Goal: Complete application form

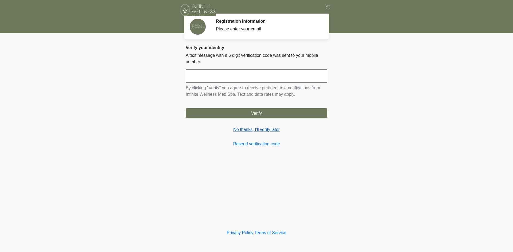
click at [257, 131] on link "No thanks, I'll verify later" at bounding box center [257, 130] width 142 height 6
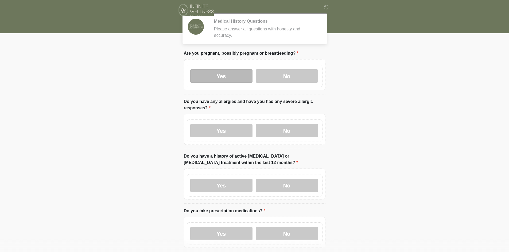
click at [225, 75] on label "Yes" at bounding box center [221, 75] width 62 height 13
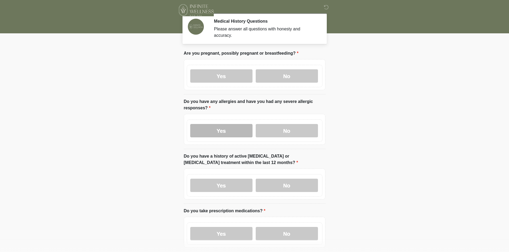
click at [229, 132] on label "Yes" at bounding box center [221, 130] width 62 height 13
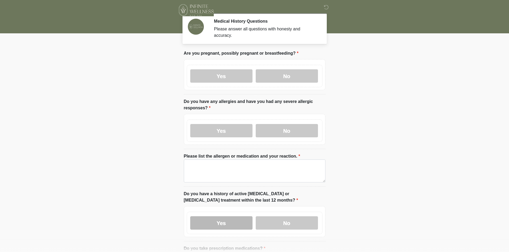
click at [211, 217] on label "Yes" at bounding box center [221, 223] width 62 height 13
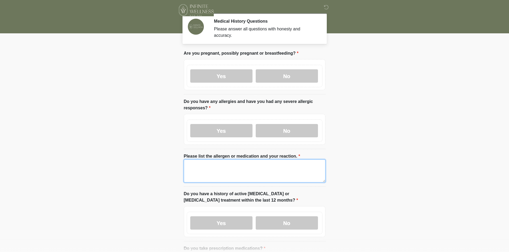
click at [219, 171] on textarea "Please list the allergen or medication and your reaction." at bounding box center [255, 171] width 142 height 23
drag, startPoint x: 212, startPoint y: 163, endPoint x: 103, endPoint y: 161, distance: 109.5
click at [102, 161] on body "‎ ‎ ‎ ‎ Medical History Questions Please answer all questions with honesty and …" at bounding box center [254, 126] width 509 height 252
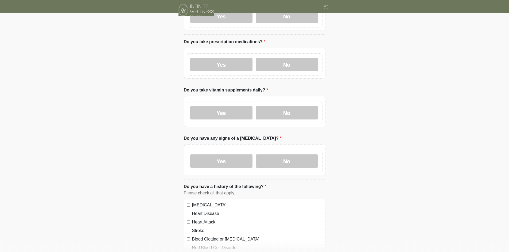
scroll to position [214, 0]
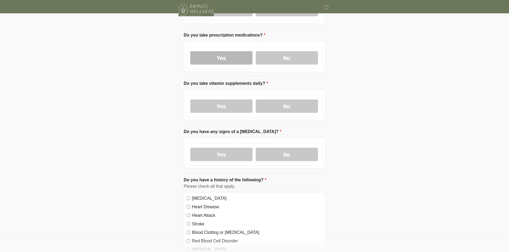
type textarea "****"
click at [242, 51] on label "Yes" at bounding box center [221, 57] width 62 height 13
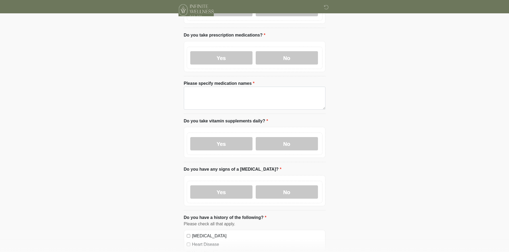
click at [219, 142] on label "Yes" at bounding box center [221, 143] width 62 height 13
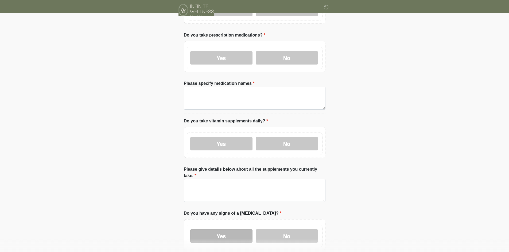
click at [216, 230] on label "Yes" at bounding box center [221, 236] width 62 height 13
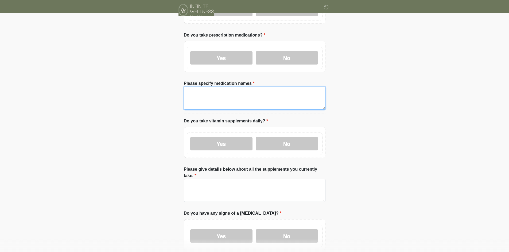
click at [215, 99] on textarea "Please specify medication names" at bounding box center [255, 98] width 142 height 23
paste textarea "****"
type textarea "****"
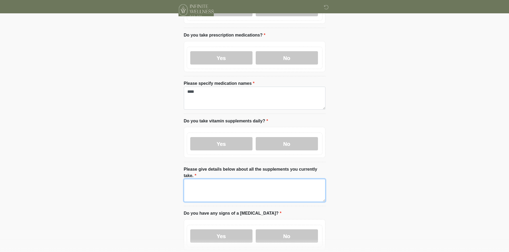
click at [212, 183] on textarea "Please give details below about all the supplements you currently take." at bounding box center [255, 190] width 142 height 23
paste textarea "****"
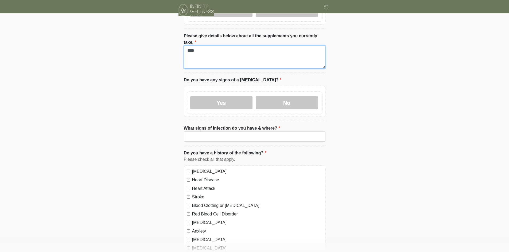
type textarea "****"
click at [219, 132] on input "What signs of infection do you have & where?" at bounding box center [255, 137] width 142 height 10
paste input "****"
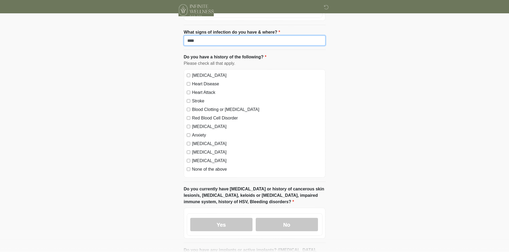
scroll to position [454, 0]
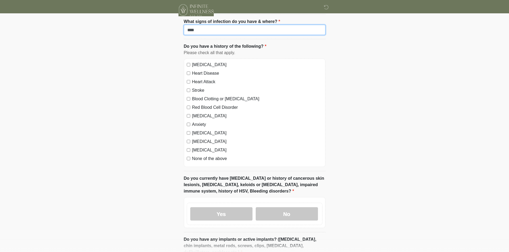
type input "****"
click at [200, 59] on div "[MEDICAL_DATA] Heart Disease Heart Attack Stroke Blood Clotting or [MEDICAL_DAT…" at bounding box center [255, 113] width 142 height 108
click at [198, 70] on label "Heart Disease" at bounding box center [257, 73] width 130 height 6
click at [204, 62] on label "[MEDICAL_DATA]" at bounding box center [257, 65] width 130 height 6
click at [199, 79] on label "Heart Attack" at bounding box center [257, 82] width 130 height 6
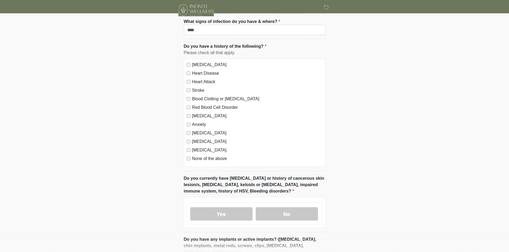
click at [196, 87] on label "Stroke" at bounding box center [257, 90] width 130 height 6
click at [196, 93] on div "[MEDICAL_DATA] Heart Disease Heart Attack Stroke Blood Clotting or [MEDICAL_DAT…" at bounding box center [255, 113] width 142 height 108
click at [200, 92] on div "[MEDICAL_DATA] Heart Disease Heart Attack Stroke Blood Clotting or [MEDICAL_DAT…" at bounding box center [255, 113] width 142 height 108
click at [202, 96] on label "Blood Clotting or [MEDICAL_DATA]" at bounding box center [257, 99] width 130 height 6
click at [199, 104] on label "Red Blood Cell Disorder" at bounding box center [257, 107] width 130 height 6
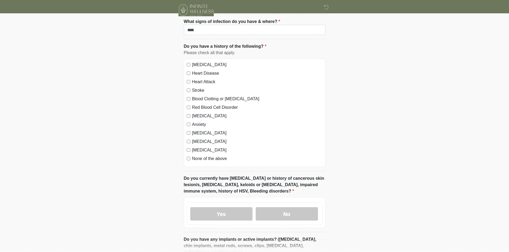
click at [196, 113] on label "[MEDICAL_DATA]" at bounding box center [257, 116] width 130 height 6
click at [196, 122] on label "Anxiety" at bounding box center [257, 125] width 130 height 6
click at [196, 130] on label "[MEDICAL_DATA]" at bounding box center [257, 133] width 130 height 6
click at [196, 139] on label "[MEDICAL_DATA]" at bounding box center [257, 142] width 130 height 6
drag, startPoint x: 196, startPoint y: 138, endPoint x: 199, endPoint y: 127, distance: 11.3
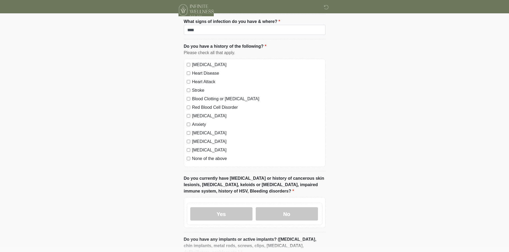
click at [196, 147] on label "[MEDICAL_DATA]" at bounding box center [257, 150] width 130 height 6
click at [200, 130] on label "[MEDICAL_DATA]" at bounding box center [257, 133] width 130 height 6
click at [198, 156] on label "None of the above" at bounding box center [257, 159] width 130 height 6
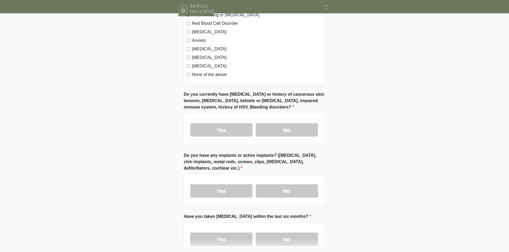
scroll to position [576, 0]
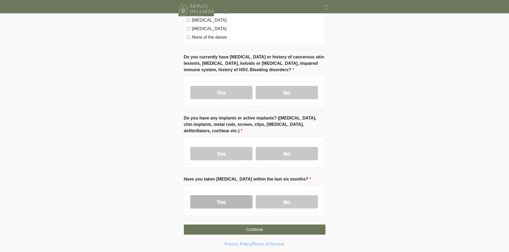
click at [218, 196] on label "Yes" at bounding box center [221, 202] width 62 height 13
click at [226, 147] on label "Yes" at bounding box center [221, 153] width 62 height 13
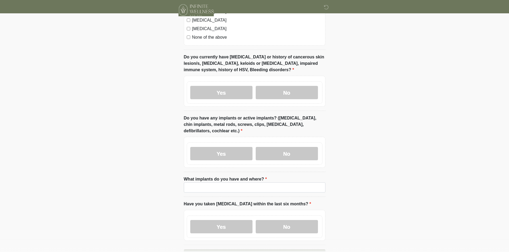
click at [230, 81] on div "Yes No" at bounding box center [255, 92] width 136 height 22
click at [229, 86] on label "Yes" at bounding box center [221, 92] width 62 height 13
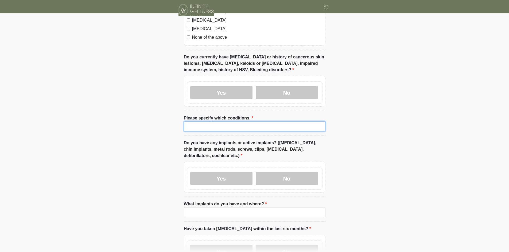
click at [229, 122] on input "Please specify which conditions." at bounding box center [255, 127] width 142 height 10
paste input "****"
type input "****"
drag, startPoint x: 227, startPoint y: 191, endPoint x: 223, endPoint y: 204, distance: 13.5
click at [226, 201] on label "What implants do you have and where?" at bounding box center [225, 204] width 83 height 6
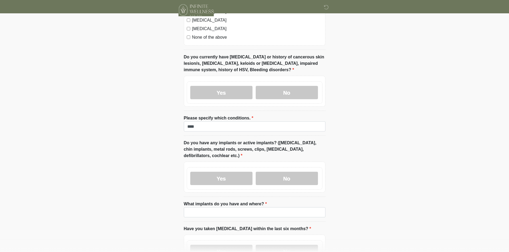
click at [226, 208] on input "What implants do you have and where?" at bounding box center [255, 213] width 142 height 10
click at [223, 208] on input "What implants do you have and where?" at bounding box center [255, 213] width 142 height 10
paste input "****"
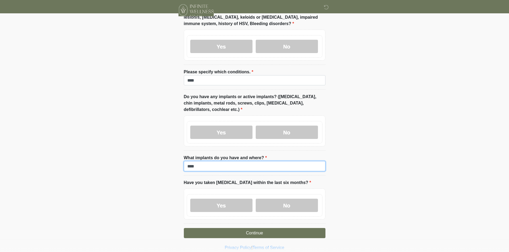
scroll to position [625, 0]
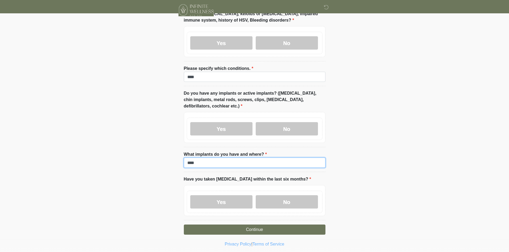
type input "****"
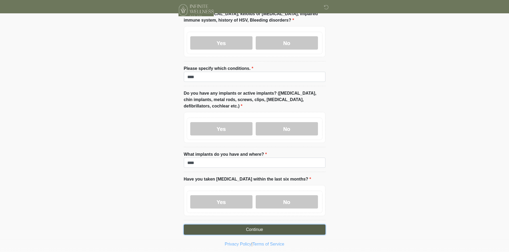
click at [254, 225] on button "Continue" at bounding box center [255, 230] width 142 height 10
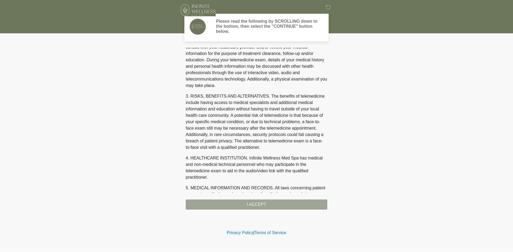
scroll to position [171, 0]
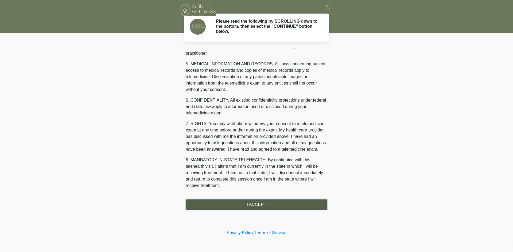
click at [276, 204] on button "I ACCEPT" at bounding box center [257, 205] width 142 height 10
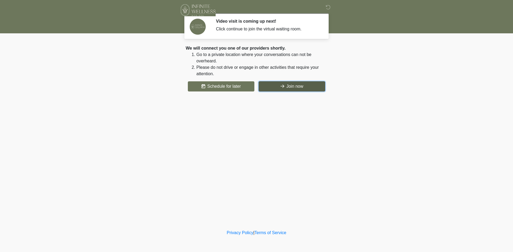
click at [309, 86] on button "Join now" at bounding box center [292, 86] width 67 height 10
